Goal: Entertainment & Leisure: Consume media (video, audio)

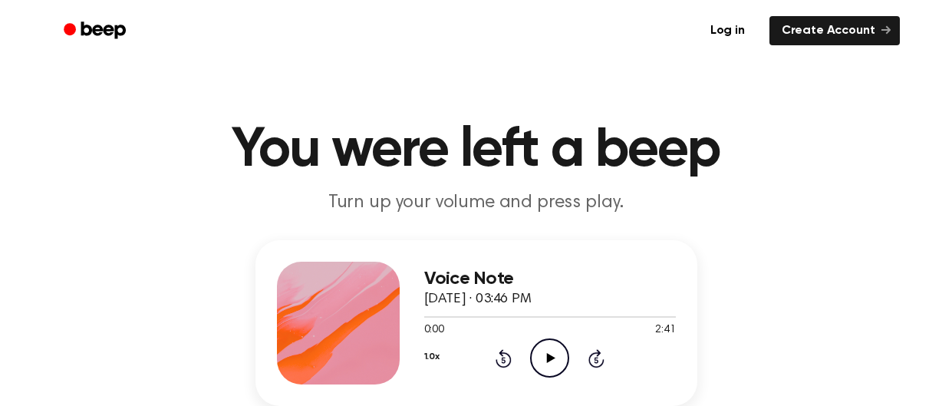
click at [559, 347] on icon "Play Audio" at bounding box center [549, 357] width 39 height 39
click at [551, 357] on icon at bounding box center [549, 358] width 7 height 10
click at [548, 355] on icon at bounding box center [551, 358] width 8 height 10
click at [596, 363] on icon at bounding box center [596, 360] width 4 height 6
click at [595, 357] on icon at bounding box center [596, 360] width 4 height 6
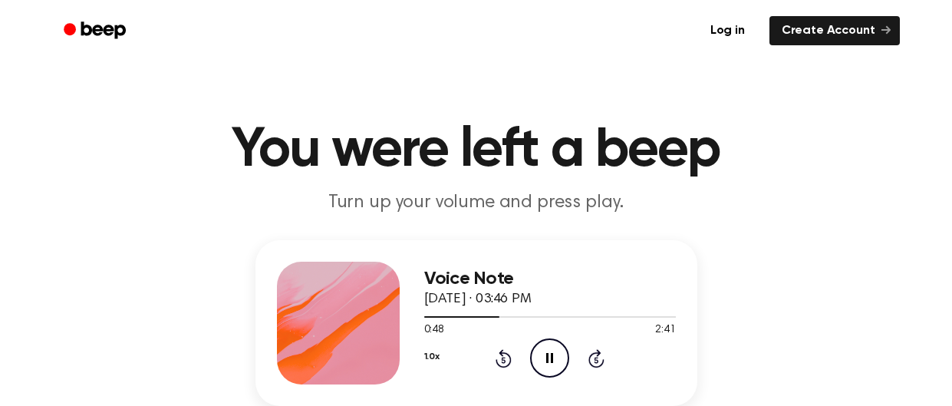
click at [600, 368] on div "1.0x Rewind 5 seconds Pause Audio Skip 5 seconds" at bounding box center [550, 357] width 252 height 39
click at [594, 357] on icon "Skip 5 seconds" at bounding box center [595, 358] width 17 height 20
click at [546, 357] on icon at bounding box center [549, 358] width 7 height 10
click at [546, 356] on icon "Play Audio" at bounding box center [549, 357] width 39 height 39
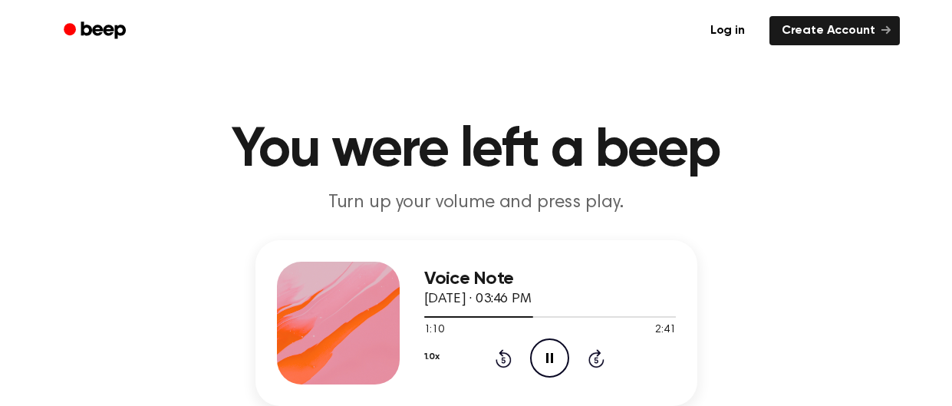
click at [597, 353] on icon at bounding box center [596, 358] width 16 height 18
click at [597, 360] on icon at bounding box center [596, 360] width 4 height 6
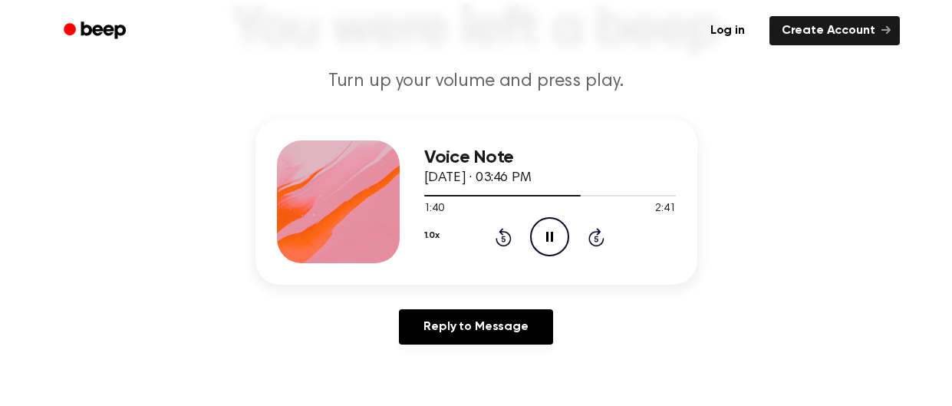
scroll to position [113, 0]
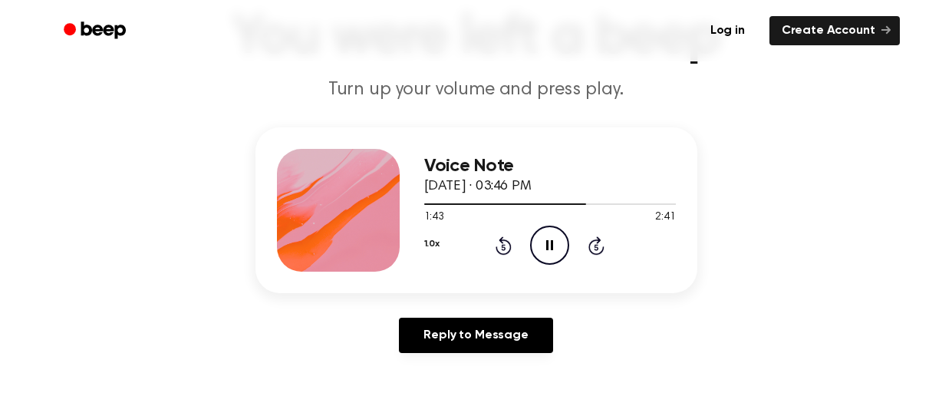
click at [536, 259] on circle at bounding box center [550, 245] width 38 height 38
click at [553, 261] on icon "Play Audio" at bounding box center [549, 244] width 39 height 39
click at [601, 247] on icon "Skip 5 seconds" at bounding box center [595, 245] width 17 height 20
click at [594, 236] on icon "Skip 5 seconds" at bounding box center [595, 245] width 17 height 20
click at [547, 240] on icon "Pause Audio" at bounding box center [549, 244] width 39 height 39
